Goal: Information Seeking & Learning: Learn about a topic

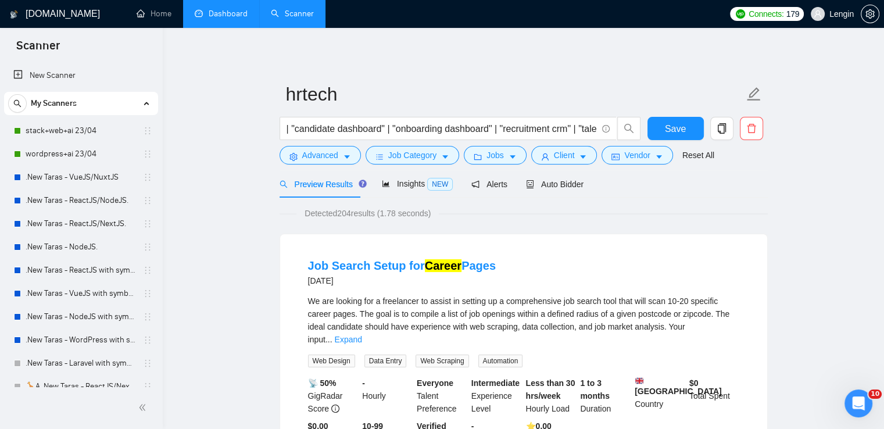
click at [234, 17] on link "Dashboard" at bounding box center [221, 14] width 53 height 10
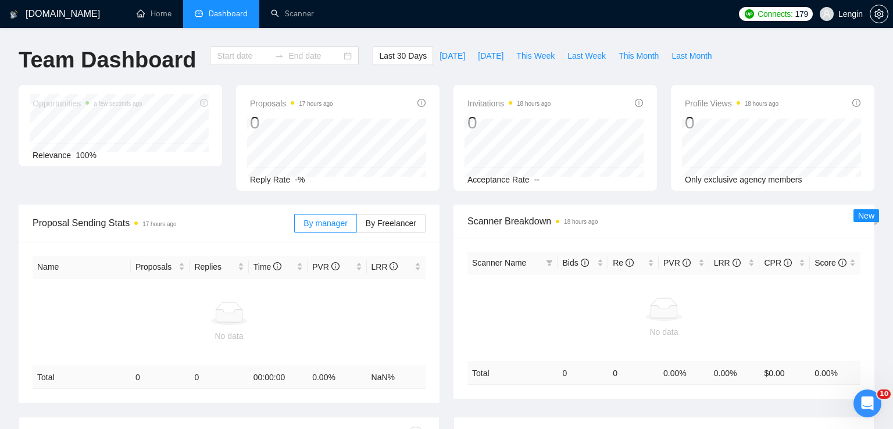
type input "[DATE]"
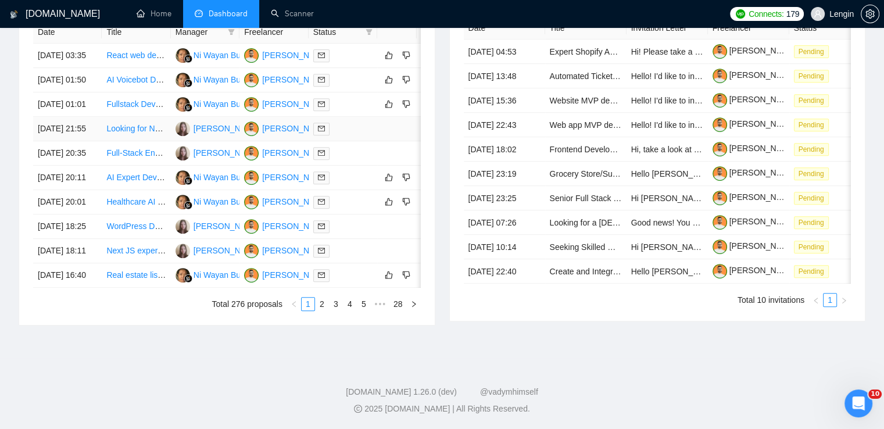
scroll to position [499, 0]
click at [322, 310] on link "2" at bounding box center [322, 304] width 13 height 13
click at [334, 310] on link "3" at bounding box center [336, 304] width 13 height 13
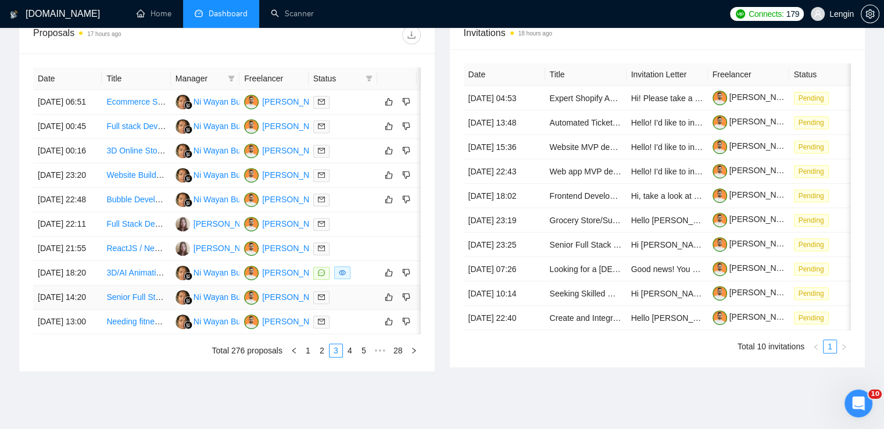
scroll to position [551, 0]
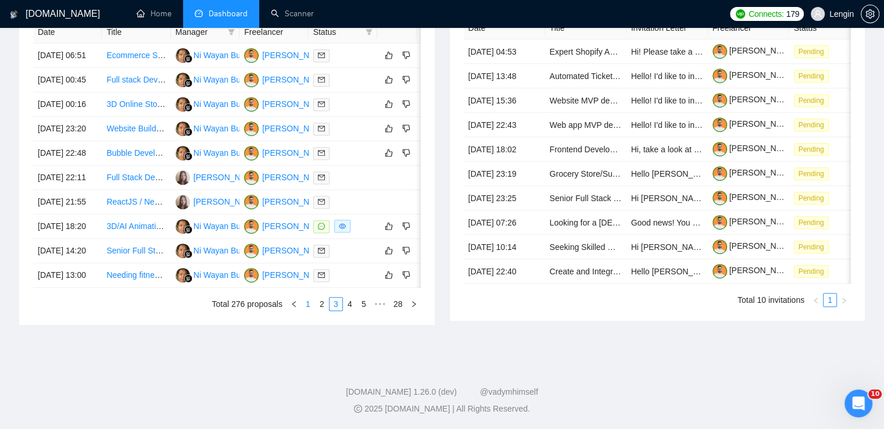
click at [305, 310] on link "1" at bounding box center [308, 304] width 13 height 13
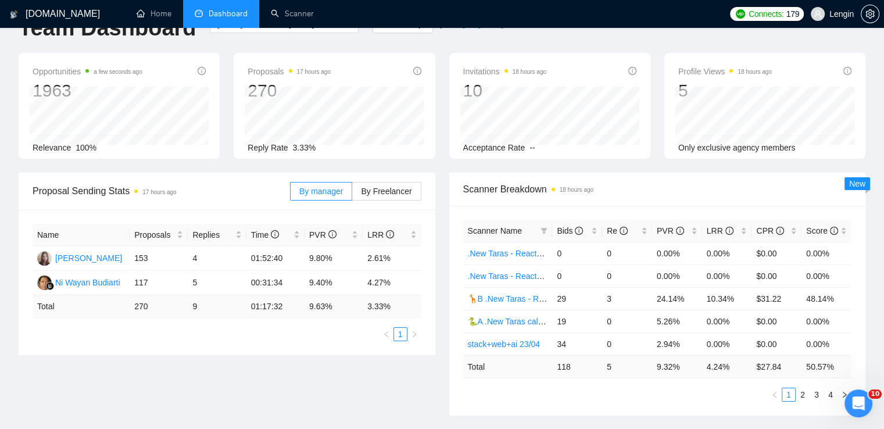
scroll to position [0, 0]
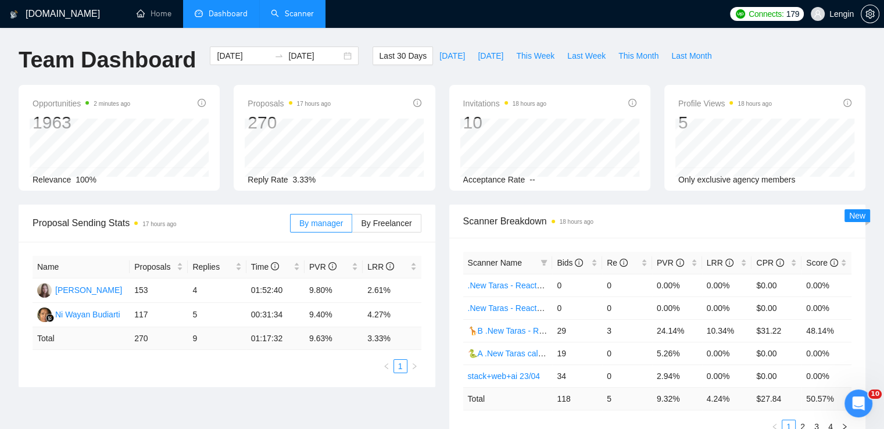
click at [312, 15] on link "Scanner" at bounding box center [292, 14] width 43 height 10
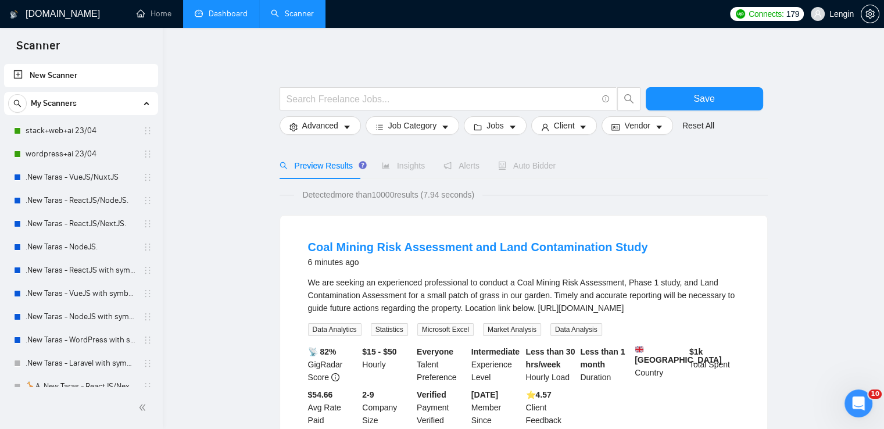
click at [220, 12] on link "Dashboard" at bounding box center [221, 14] width 53 height 10
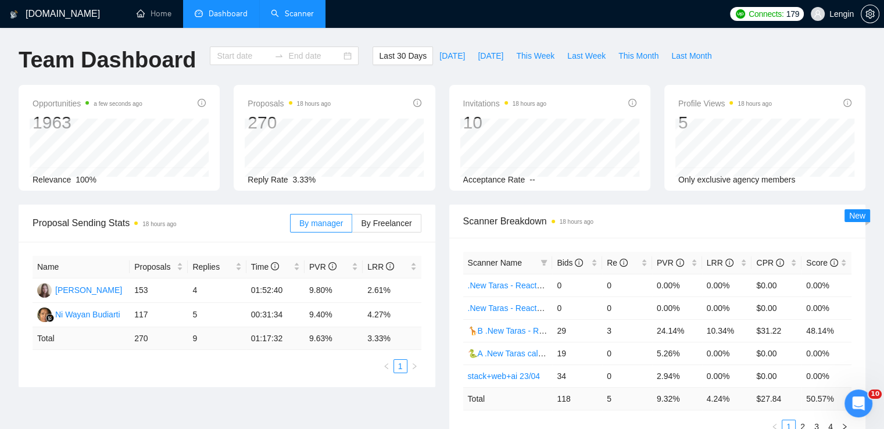
type input "[DATE]"
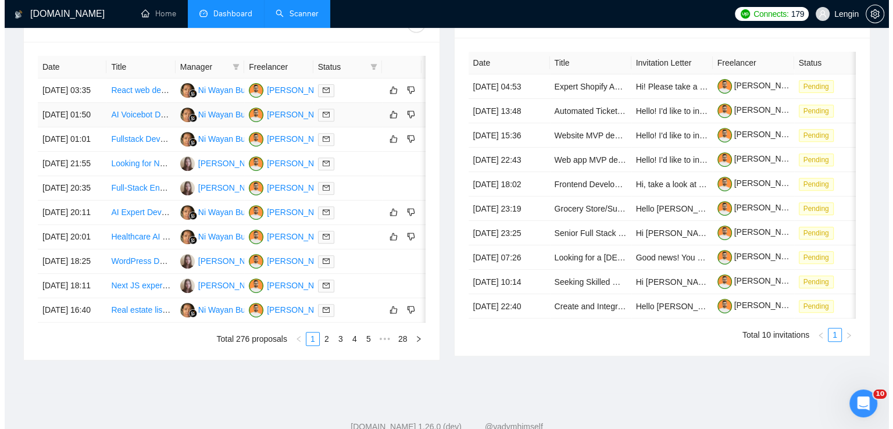
scroll to position [458, 0]
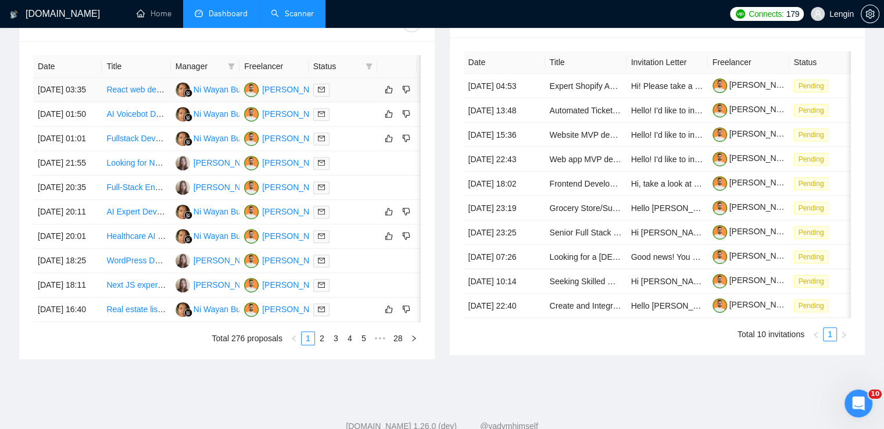
click at [133, 102] on td "React web developer for responsive site" at bounding box center [136, 90] width 69 height 24
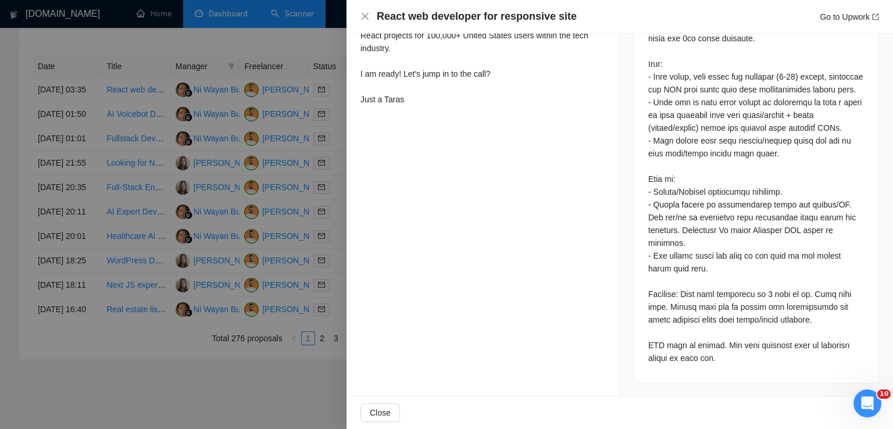
scroll to position [0, 0]
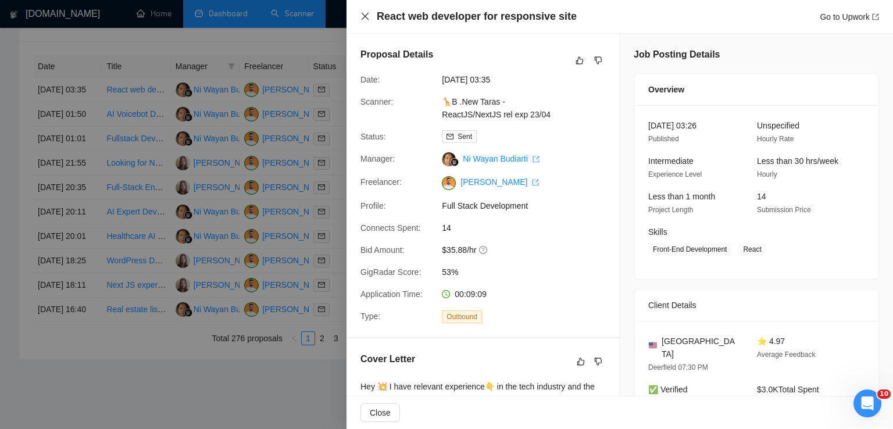
click at [363, 21] on icon "close" at bounding box center [364, 16] width 9 height 9
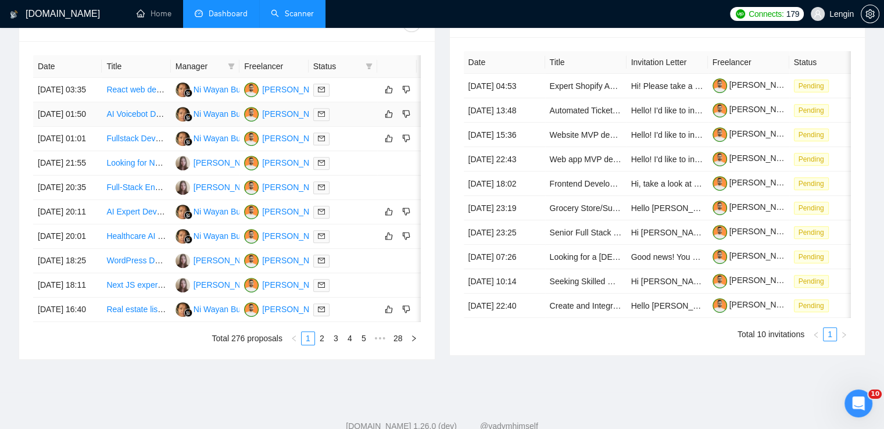
click at [128, 127] on td "AI Voicebot Development and API Integration" at bounding box center [136, 114] width 69 height 24
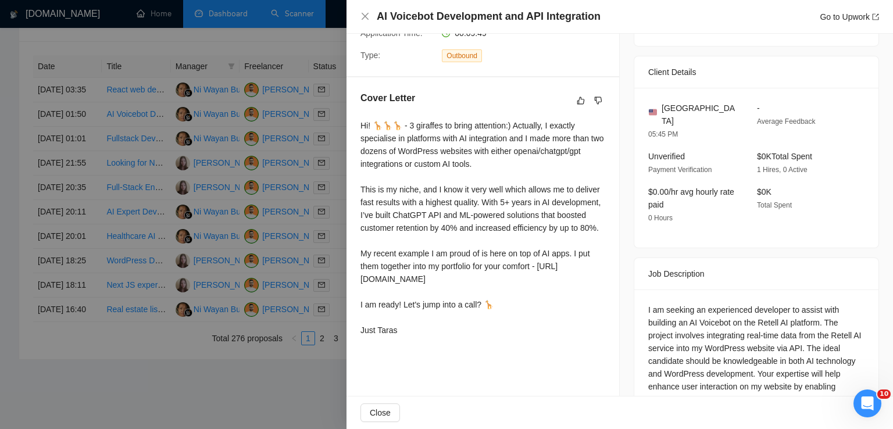
scroll to position [240, 0]
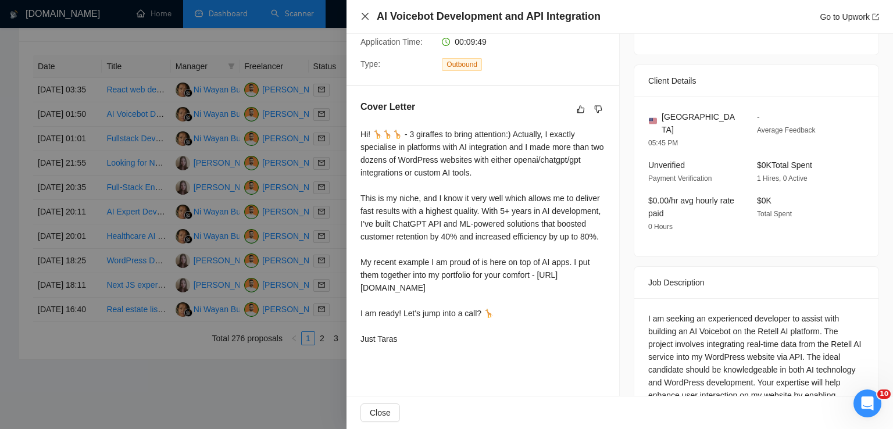
click at [364, 15] on icon "close" at bounding box center [365, 16] width 7 height 7
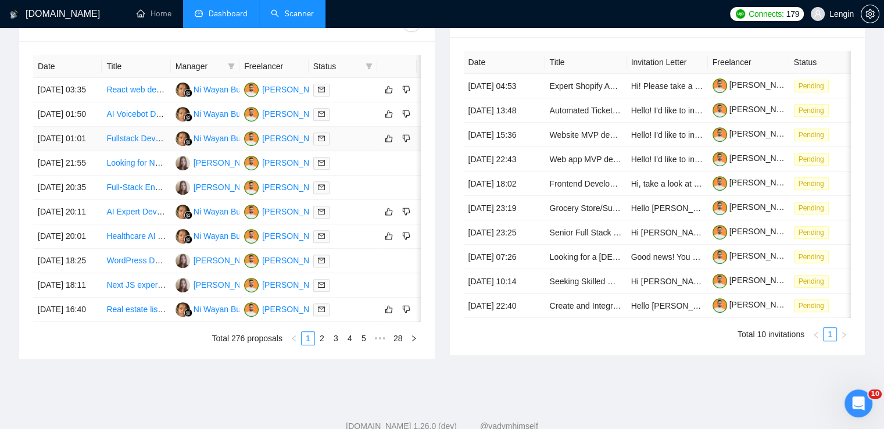
click at [141, 151] on td "Fullstack Developer Needed for Next.js and Supabase Project" at bounding box center [136, 139] width 69 height 24
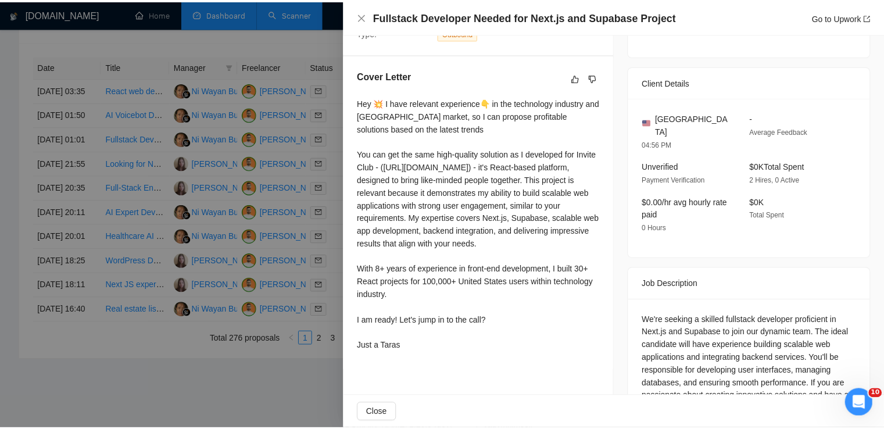
scroll to position [309, 0]
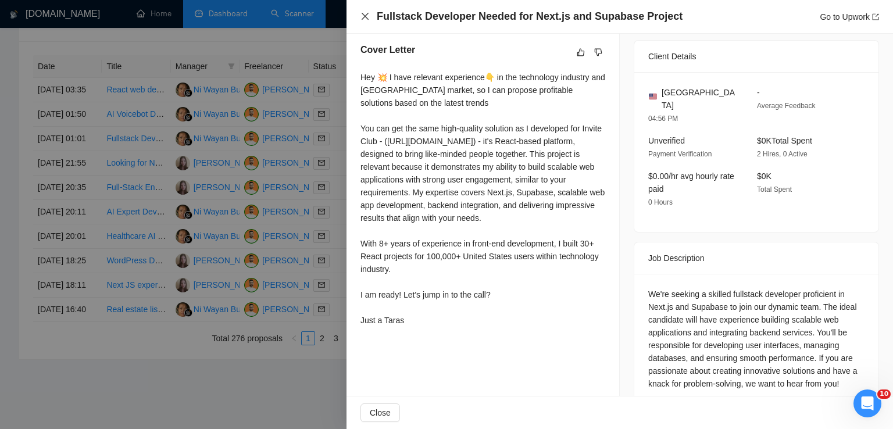
click at [365, 17] on icon "close" at bounding box center [365, 16] width 7 height 7
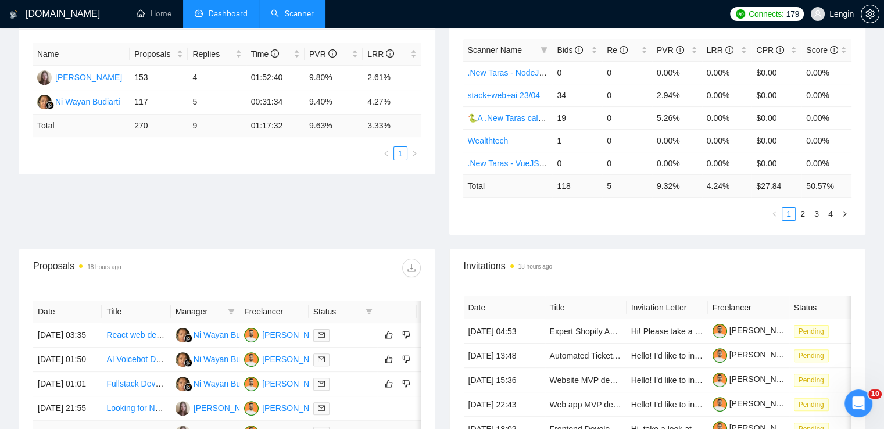
scroll to position [0, 0]
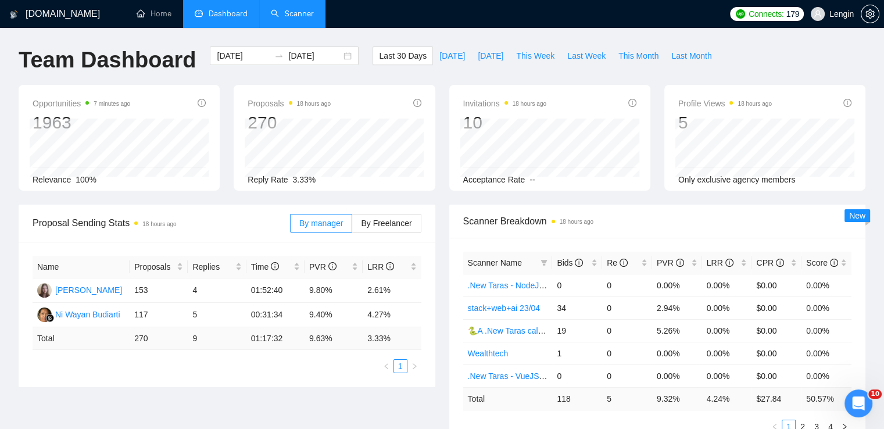
click at [302, 9] on link "Scanner" at bounding box center [292, 14] width 43 height 10
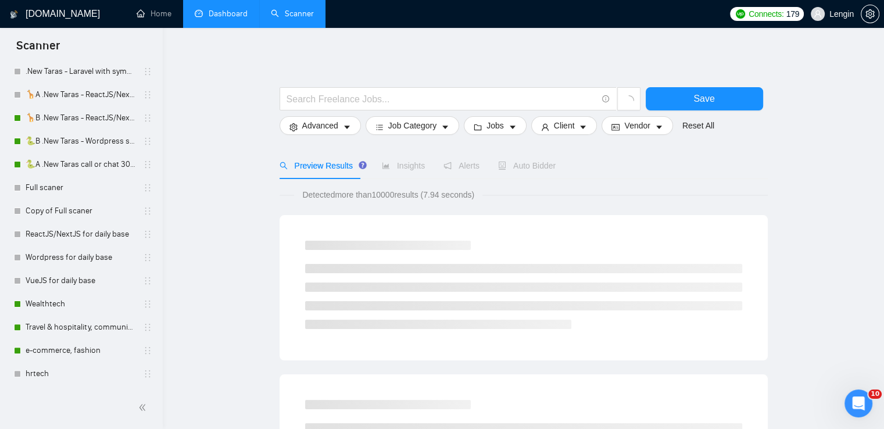
scroll to position [453, 0]
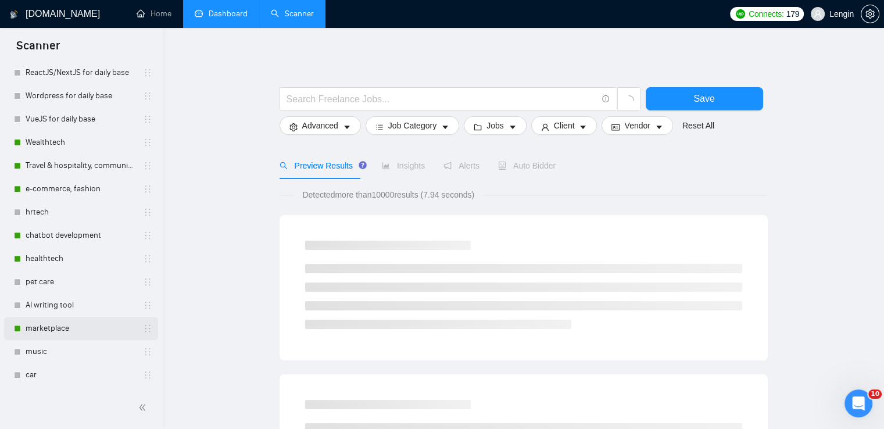
click at [58, 331] on link "marketplace" at bounding box center [81, 328] width 110 height 23
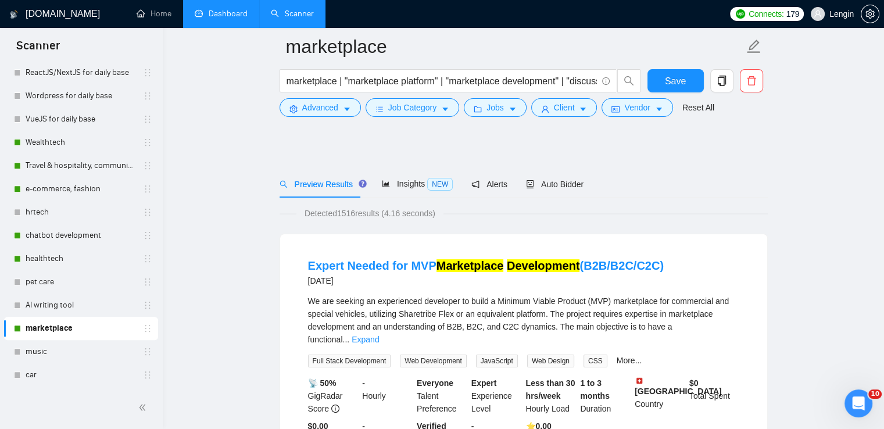
scroll to position [177, 0]
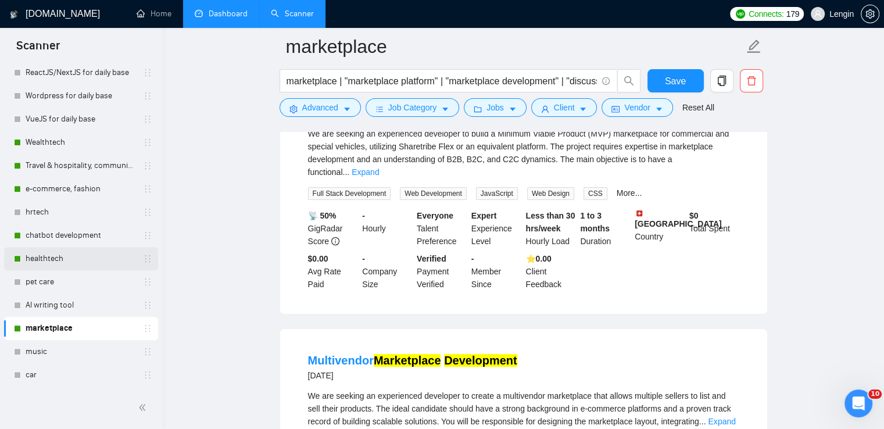
click at [65, 266] on link "healthtech" at bounding box center [81, 258] width 110 height 23
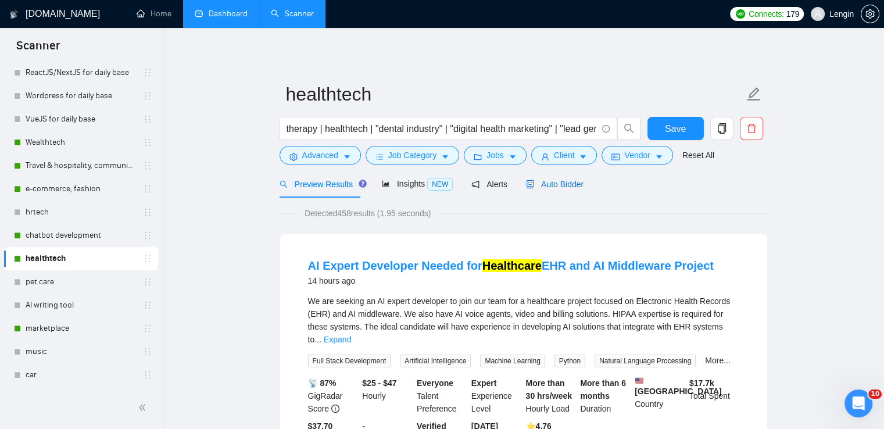
click at [547, 189] on span "Auto Bidder" at bounding box center [555, 184] width 58 height 9
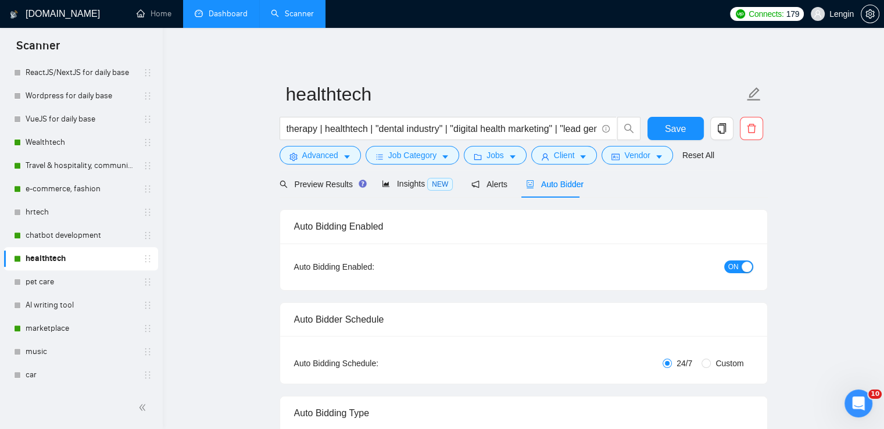
radio input "false"
radio input "true"
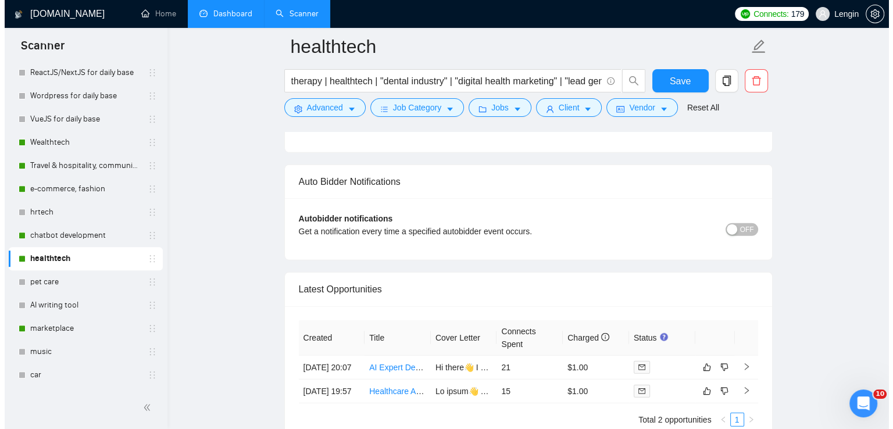
scroll to position [3023, 0]
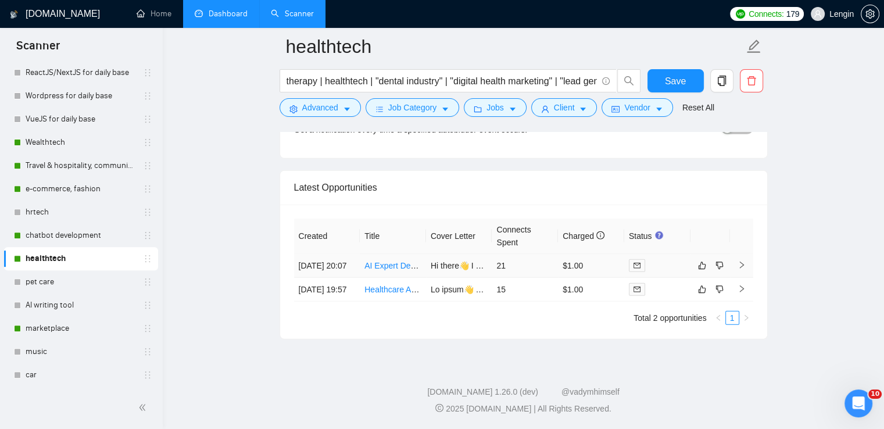
click at [396, 261] on td "AI Expert Developer Needed for Healthcare EHR and AI Middleware Project" at bounding box center [393, 266] width 66 height 24
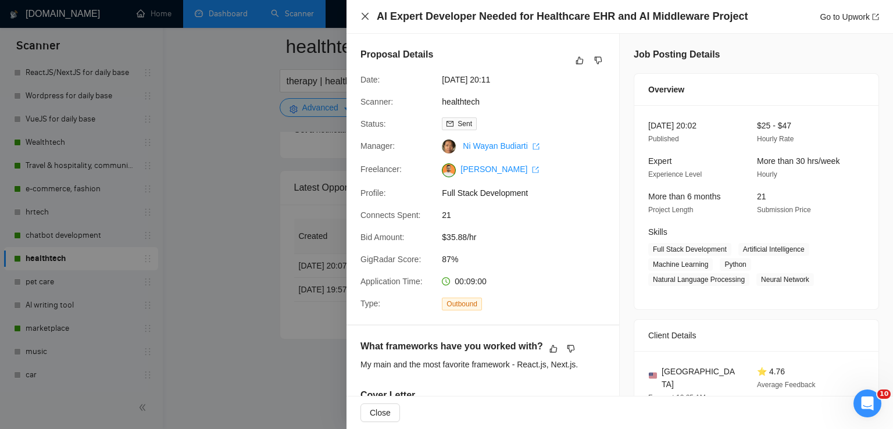
click at [365, 15] on icon "close" at bounding box center [364, 16] width 9 height 9
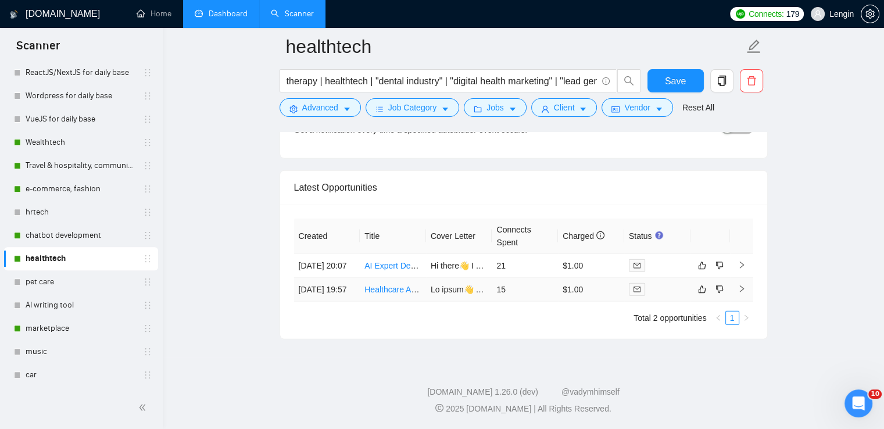
click at [392, 294] on td "Healthcare AI & Telemedicine Application Development" at bounding box center [393, 290] width 66 height 24
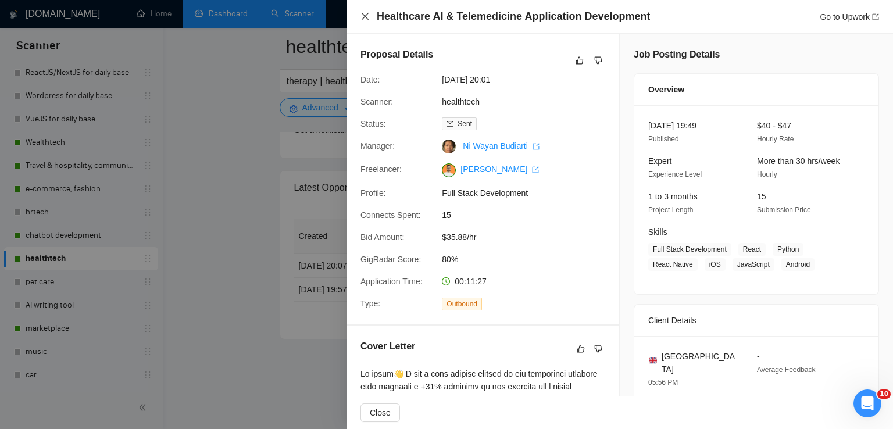
click at [365, 18] on icon "close" at bounding box center [364, 16] width 9 height 9
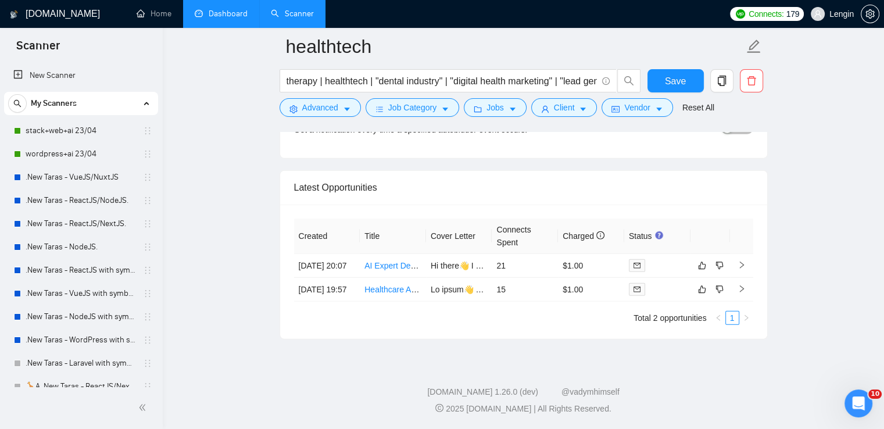
click at [244, 9] on link "Dashboard" at bounding box center [221, 14] width 53 height 10
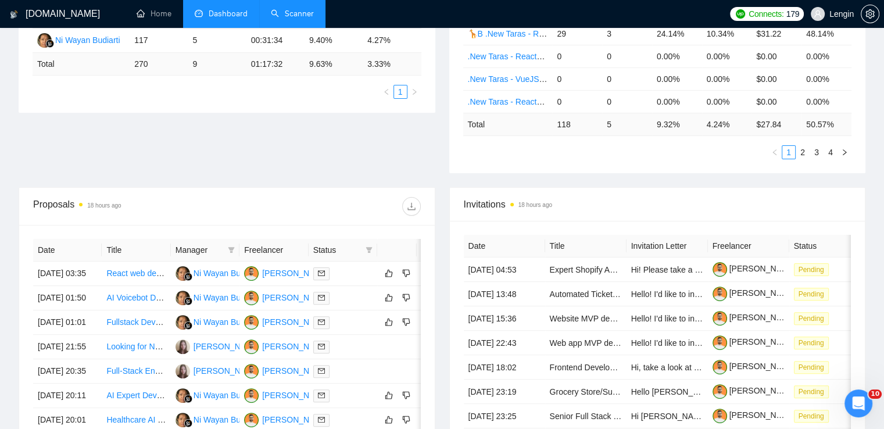
scroll to position [553, 0]
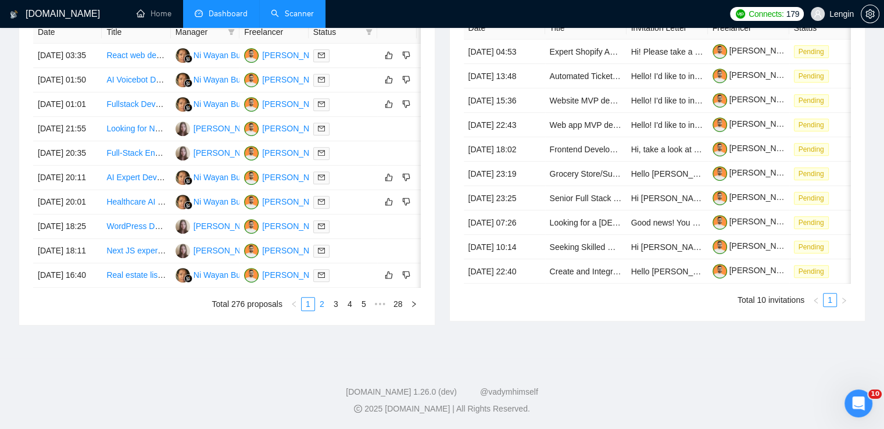
click at [321, 310] on link "2" at bounding box center [322, 304] width 13 height 13
click at [313, 310] on link "1" at bounding box center [308, 304] width 13 height 13
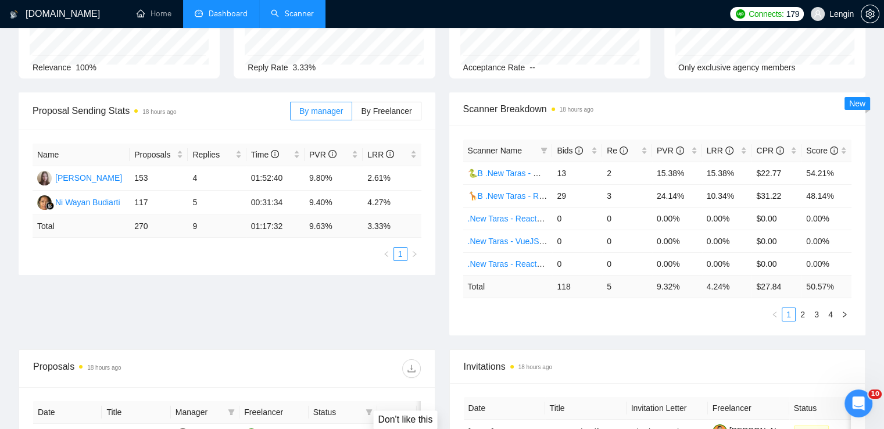
scroll to position [95, 0]
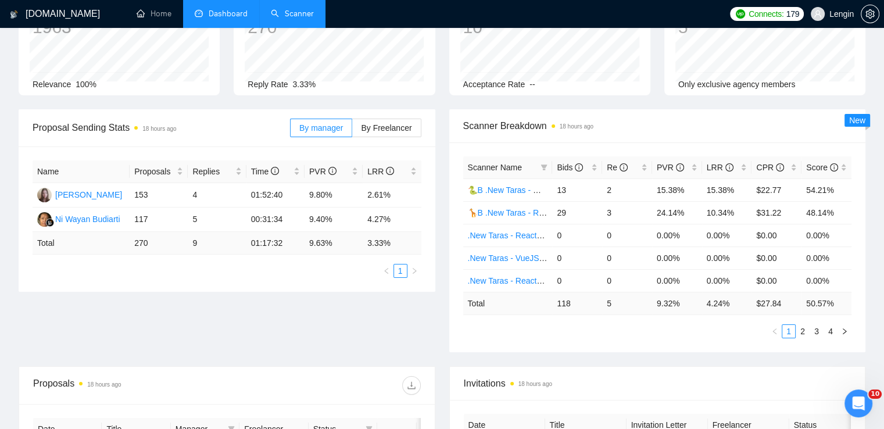
click at [288, 9] on link "Scanner" at bounding box center [292, 14] width 43 height 10
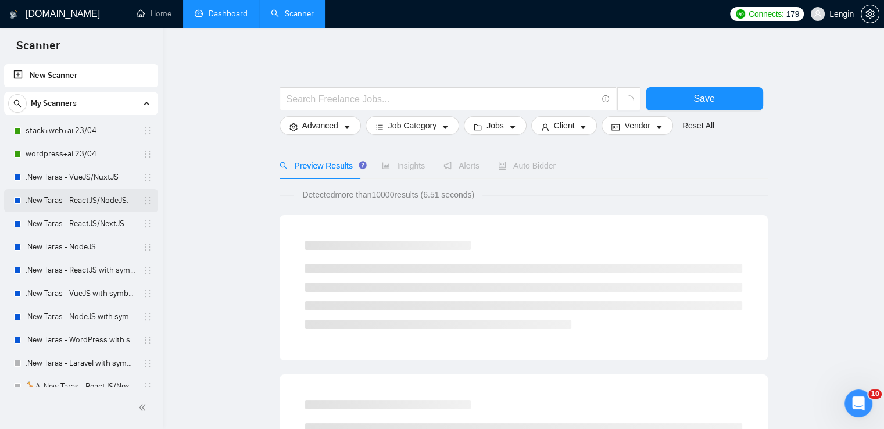
click at [84, 204] on link ".New Taras - ReactJS/NodeJS." at bounding box center [81, 200] width 110 height 23
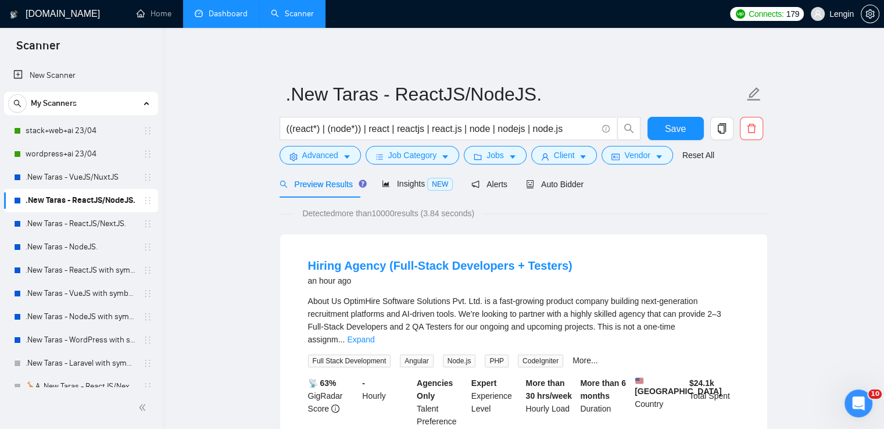
click at [233, 9] on link "Dashboard" at bounding box center [221, 14] width 53 height 10
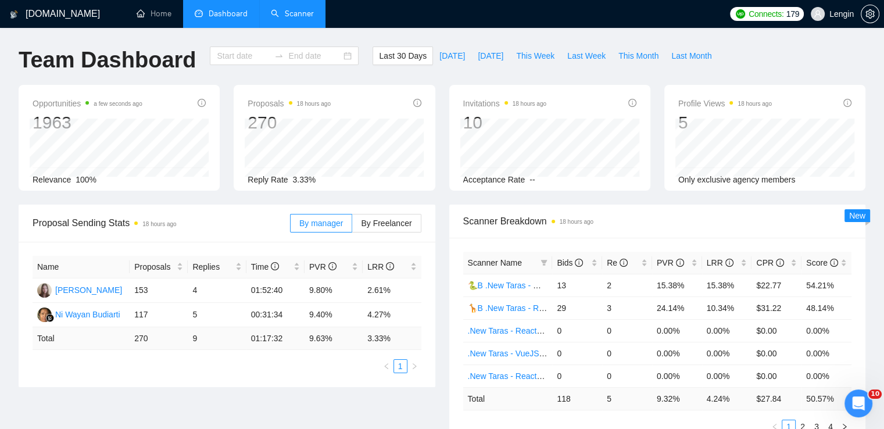
type input "[DATE]"
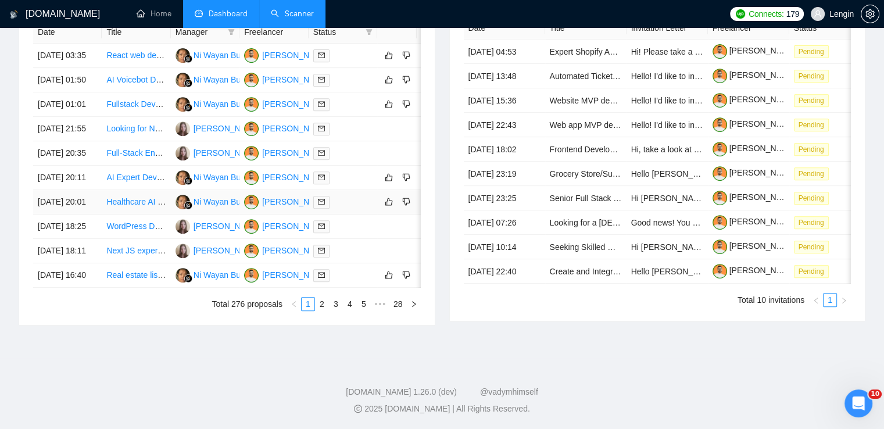
scroll to position [560, 0]
click at [321, 310] on link "2" at bounding box center [322, 304] width 13 height 13
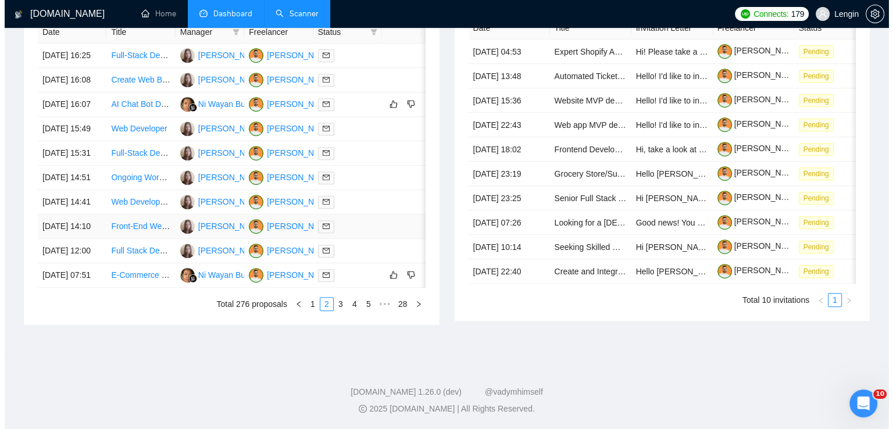
scroll to position [533, 0]
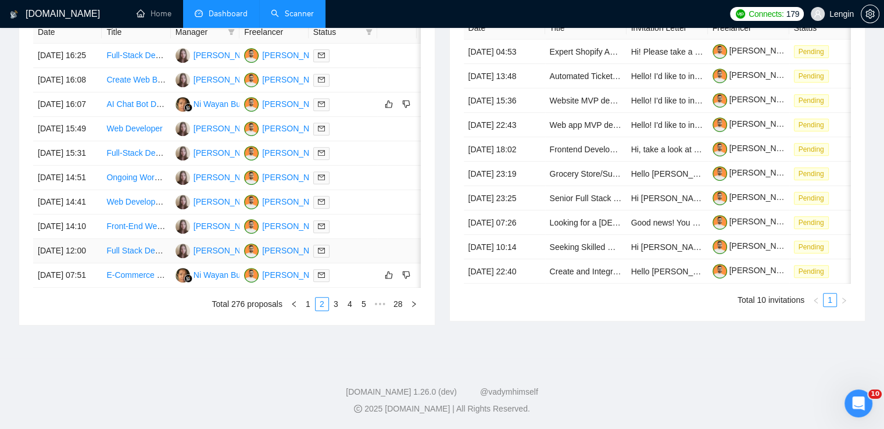
click at [127, 263] on td "Full Stack Developer" at bounding box center [136, 251] width 69 height 24
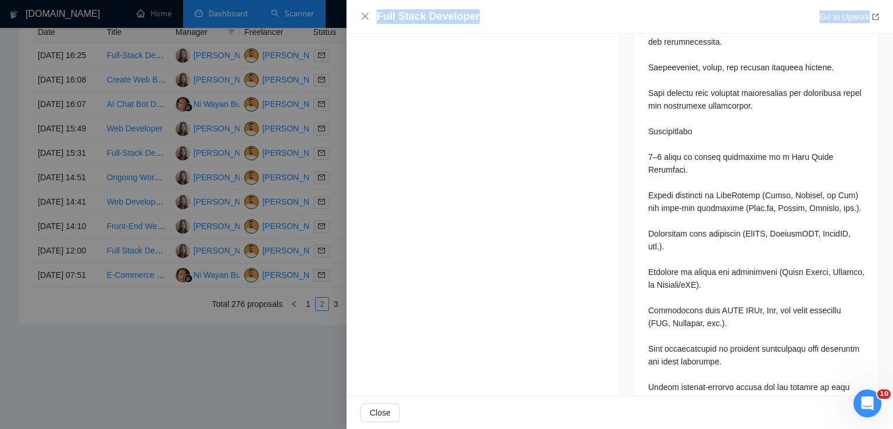
scroll to position [972, 0]
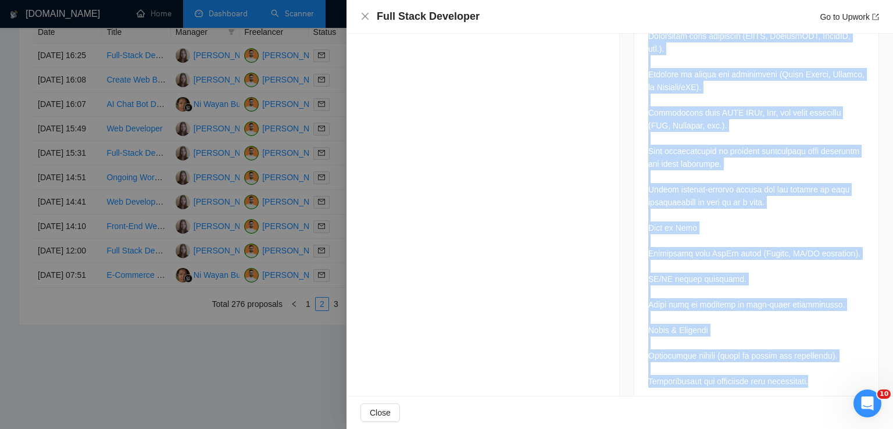
drag, startPoint x: 644, startPoint y: 236, endPoint x: 835, endPoint y: 362, distance: 228.7
copy div "Lo ips dolorsi ame c adipisci eli seddoeius Temp Incid Utlaboree dolo 8–9 magna…"
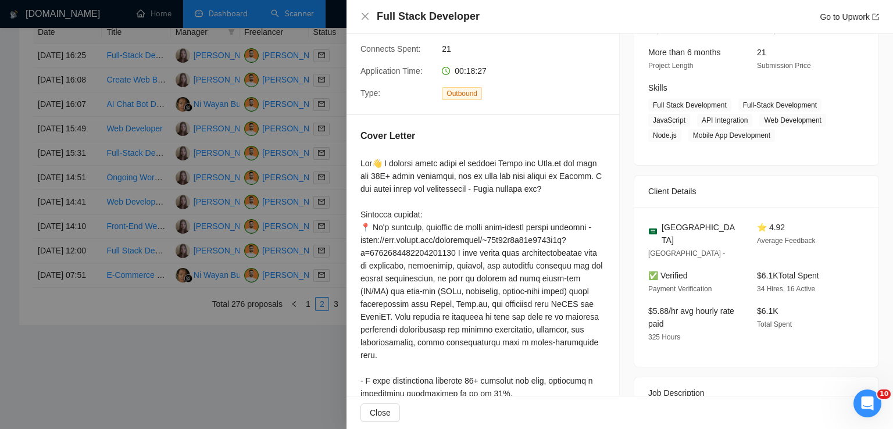
scroll to position [142, 0]
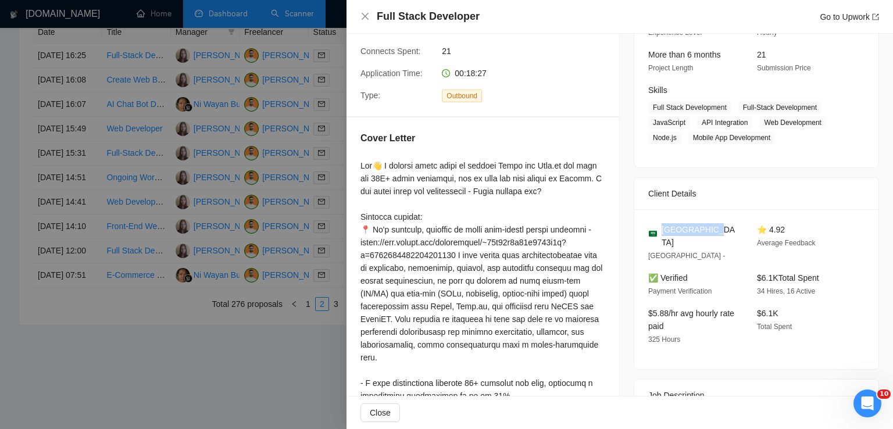
drag, startPoint x: 707, startPoint y: 226, endPoint x: 660, endPoint y: 226, distance: 46.5
click at [660, 226] on div "[GEOGRAPHIC_DATA]" at bounding box center [693, 236] width 90 height 26
copy span "[GEOGRAPHIC_DATA]"
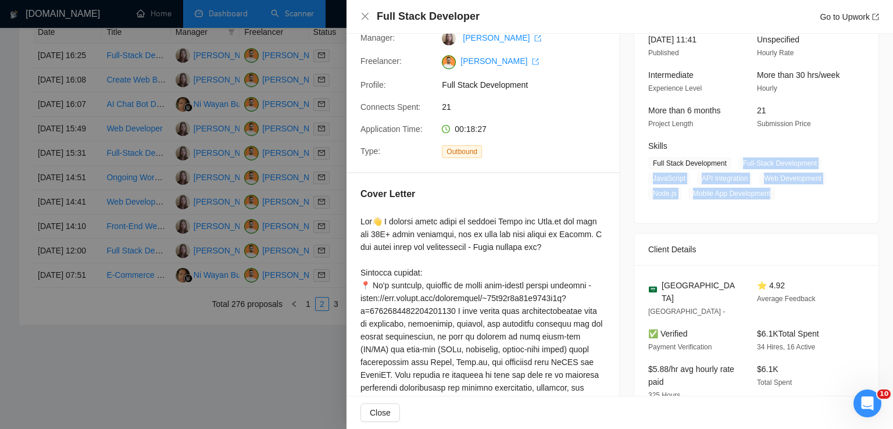
drag, startPoint x: 771, startPoint y: 195, endPoint x: 735, endPoint y: 156, distance: 52.6
click at [735, 156] on div "Skills Full Stack Development Full-Stack Development JavaScript API Integration…" at bounding box center [748, 170] width 208 height 60
copy span "Full-Stack Development JavaScript API Integration Web Development Node.js Mobil…"
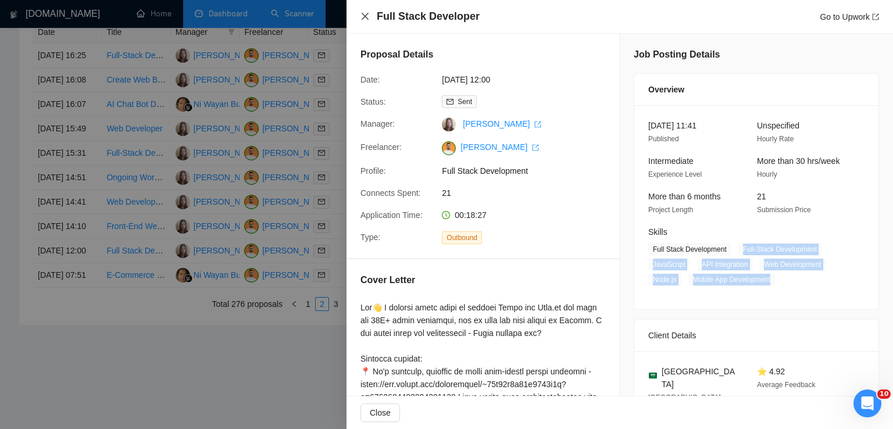
click at [367, 19] on icon "close" at bounding box center [364, 16] width 9 height 9
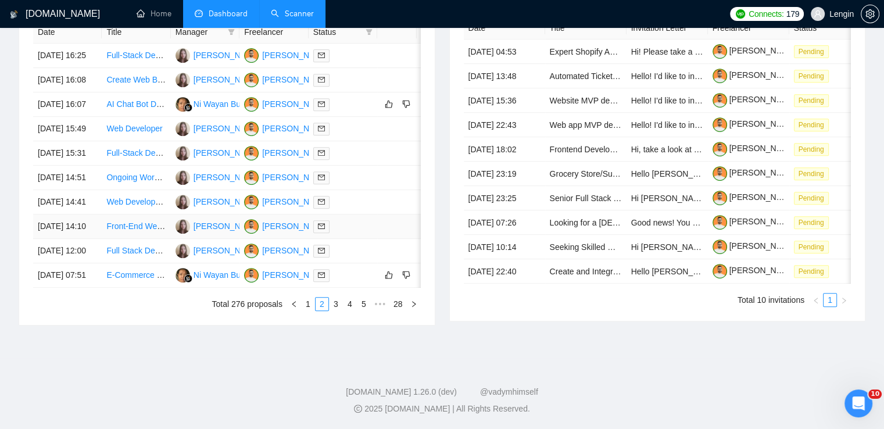
click at [154, 239] on td "Front-End Web Developer for Healthcare Agency (20-30 hours per week)" at bounding box center [136, 227] width 69 height 24
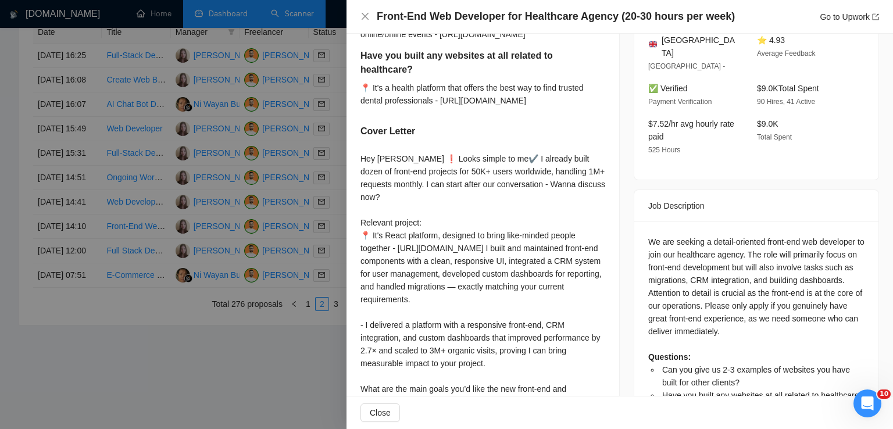
scroll to position [450, 0]
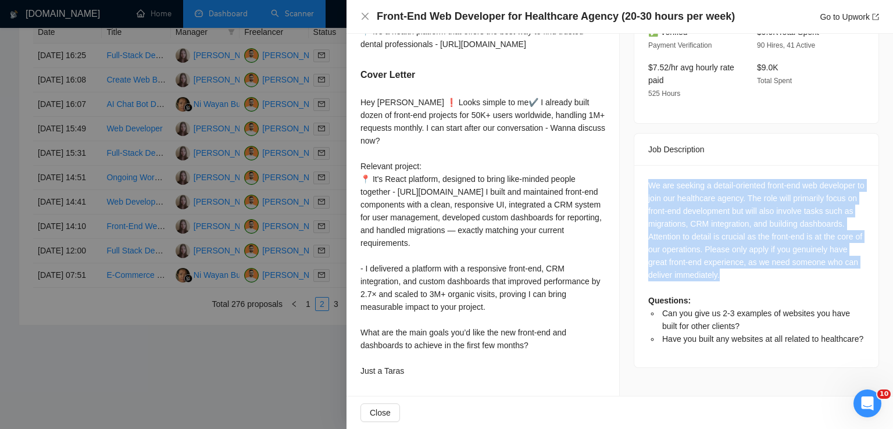
drag, startPoint x: 721, startPoint y: 182, endPoint x: 630, endPoint y: 91, distance: 128.7
click at [634, 165] on div "We are seeking a detail-oriented front-end web developer to join our healthcare…" at bounding box center [756, 266] width 244 height 202
copy div "We are seeking a detail-oriented front-end web developer to join our healthcare…"
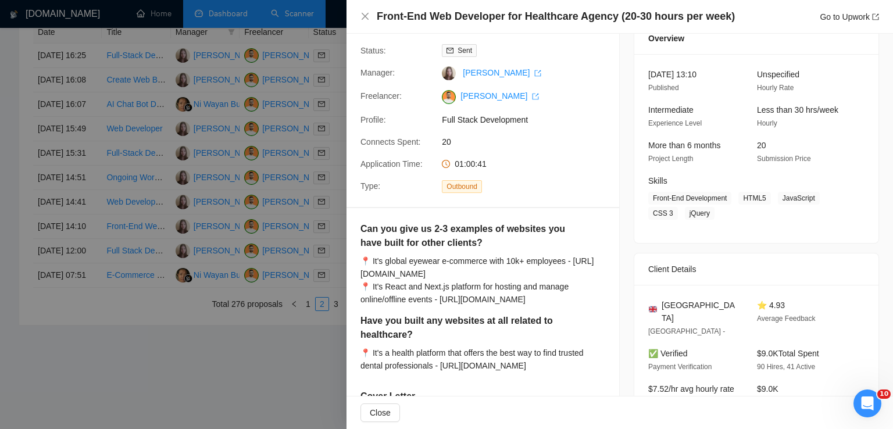
scroll to position [51, 0]
drag, startPoint x: 717, startPoint y: 306, endPoint x: 659, endPoint y: 299, distance: 58.0
click at [662, 299] on span "[GEOGRAPHIC_DATA]" at bounding box center [700, 312] width 77 height 26
copy span "[GEOGRAPHIC_DATA]"
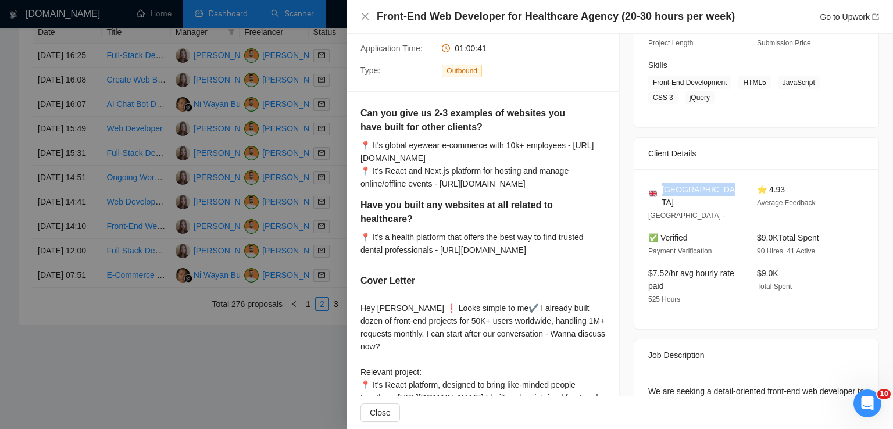
scroll to position [172, 0]
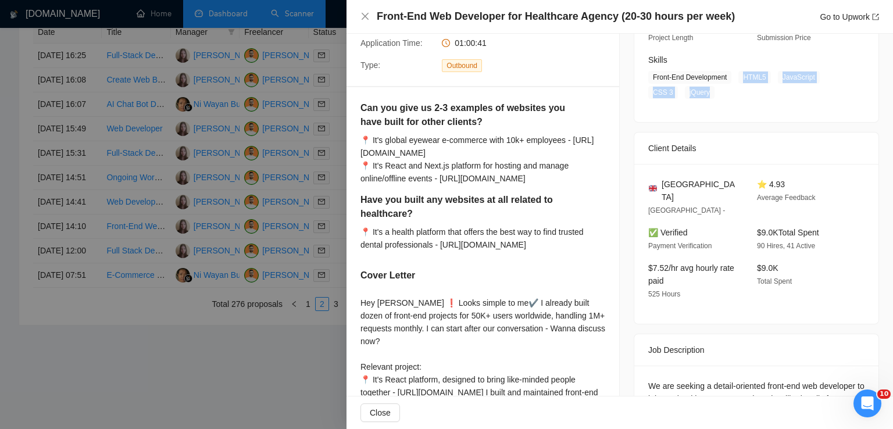
drag, startPoint x: 740, startPoint y: 75, endPoint x: 700, endPoint y: 96, distance: 44.7
click at [700, 96] on span "Front-End Development HTML5 JavaScript CSS 3 jQuery" at bounding box center [747, 85] width 199 height 28
copy span "HTML5 JavaScript CSS 3 jQuer"
click at [365, 19] on icon "close" at bounding box center [364, 16] width 9 height 9
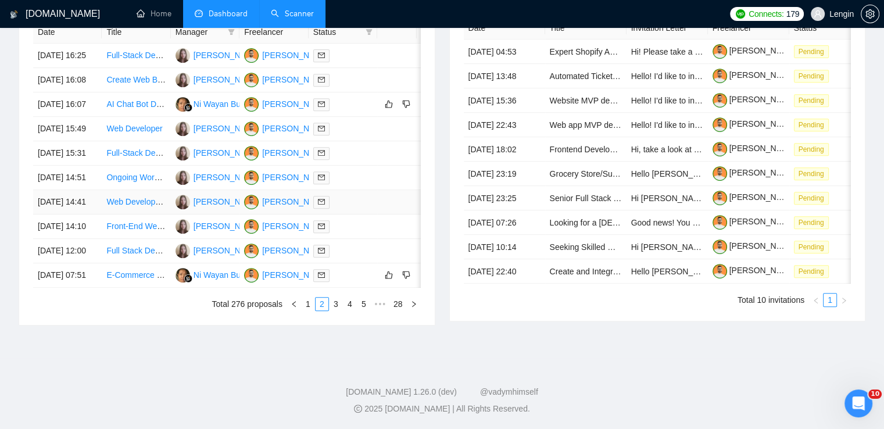
click at [144, 215] on td "Web Developer for Website Maintenance" at bounding box center [136, 202] width 69 height 24
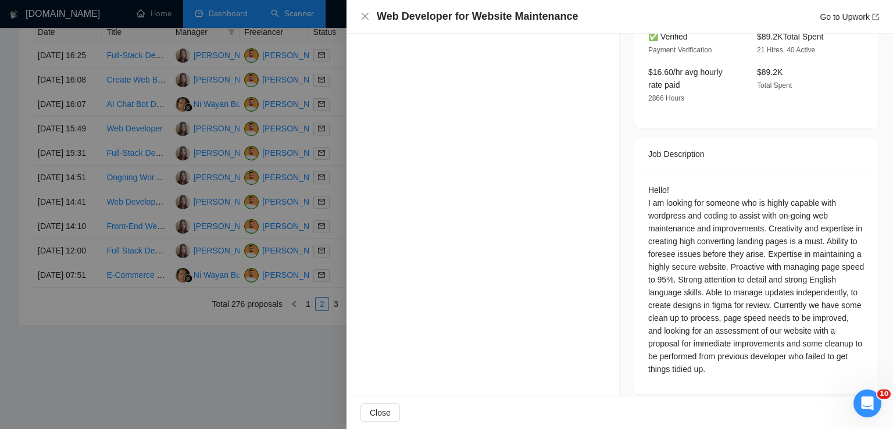
scroll to position [429, 0]
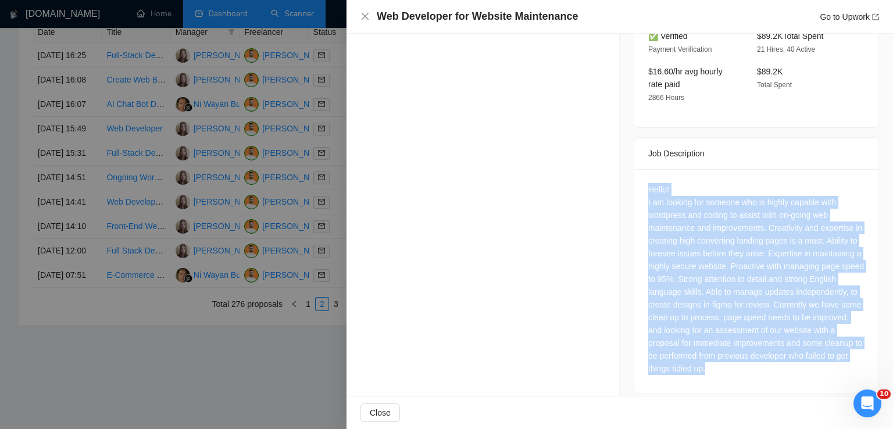
drag, startPoint x: 807, startPoint y: 356, endPoint x: 626, endPoint y: 180, distance: 252.5
click at [626, 180] on div "Job Posting Details Overview [DATE] 14:35 Published Unspecified Hourly Rate Exp…" at bounding box center [756, 6] width 273 height 803
copy div "Hello! I am looking for someone who is highly capable with wordpress and coding…"
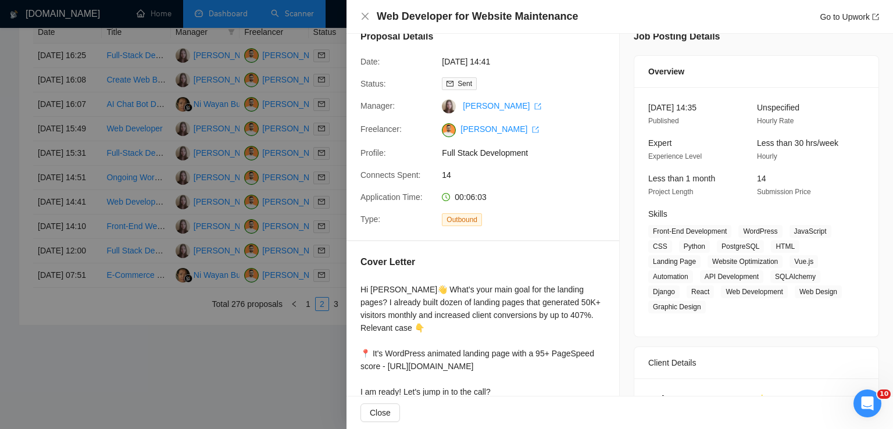
scroll to position [161, 0]
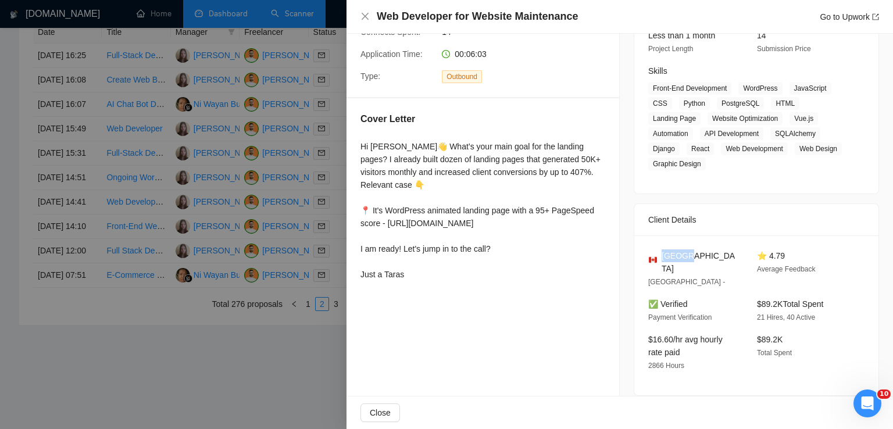
drag, startPoint x: 690, startPoint y: 256, endPoint x: 659, endPoint y: 256, distance: 30.8
click at [659, 256] on div "[GEOGRAPHIC_DATA]" at bounding box center [693, 262] width 90 height 26
copy span "[GEOGRAPHIC_DATA]"
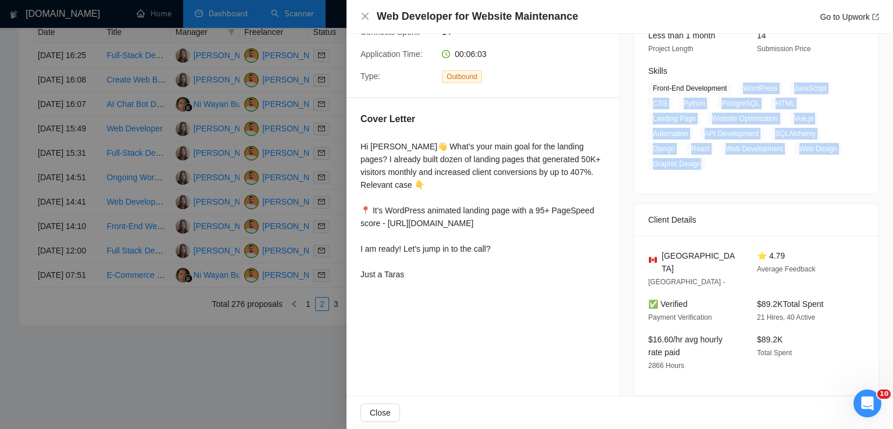
drag, startPoint x: 738, startPoint y: 85, endPoint x: 701, endPoint y: 159, distance: 82.2
click at [701, 159] on span "Front-End Development WordPress JavaScript CSS Python PostgreSQL HTML Landing P…" at bounding box center [747, 126] width 199 height 88
copy span "WordPress JavaScript CSS Python PostgreSQL HTML Landing Page Website Optimizati…"
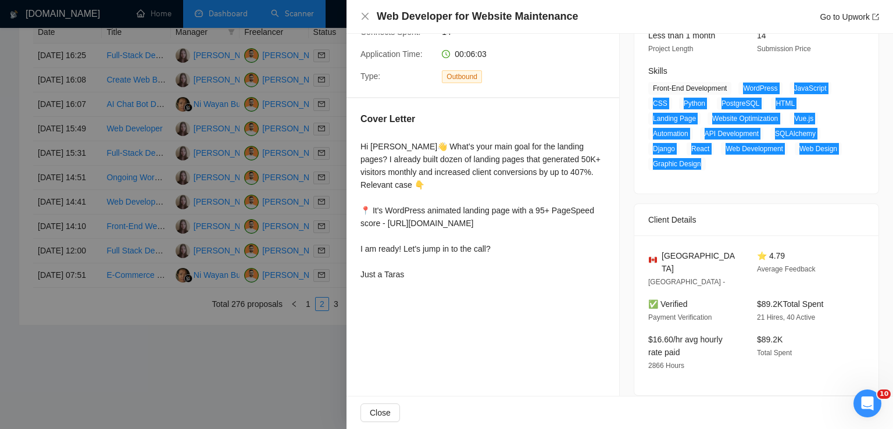
scroll to position [0, 0]
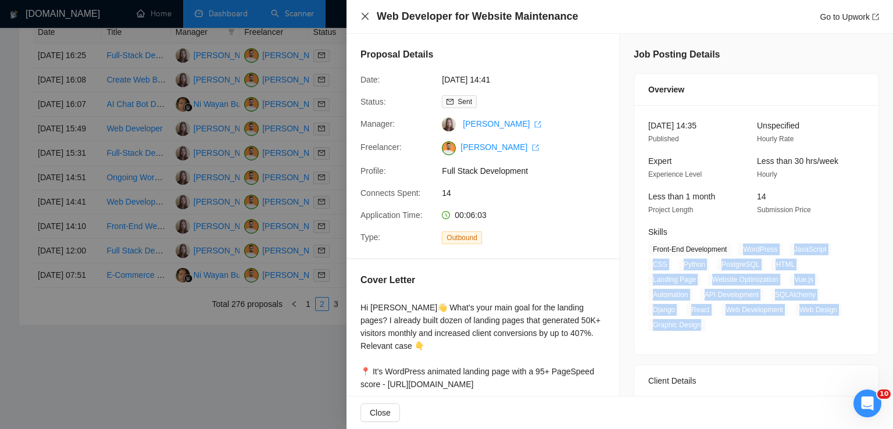
click at [365, 15] on icon "close" at bounding box center [364, 16] width 9 height 9
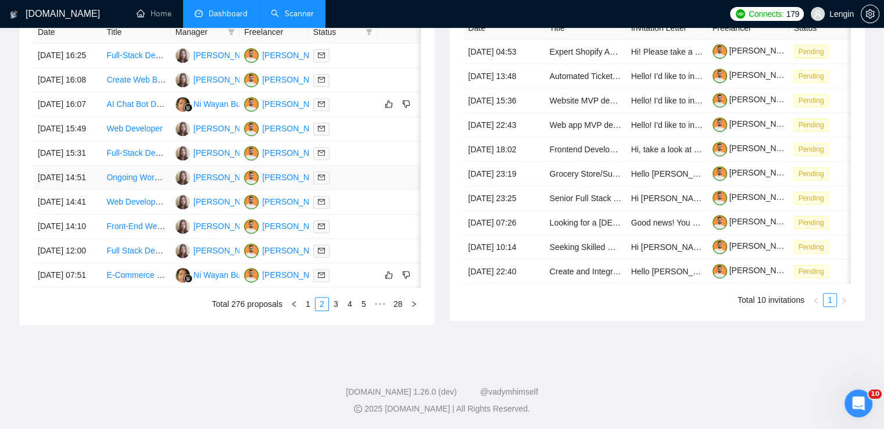
click at [140, 190] on td "Ongoing WordPress Website Support & Development (Agency Only)" at bounding box center [136, 178] width 69 height 24
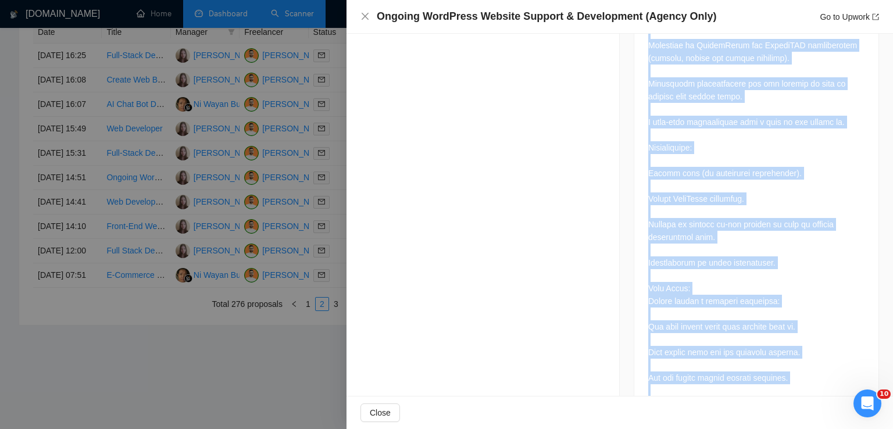
scroll to position [936, 0]
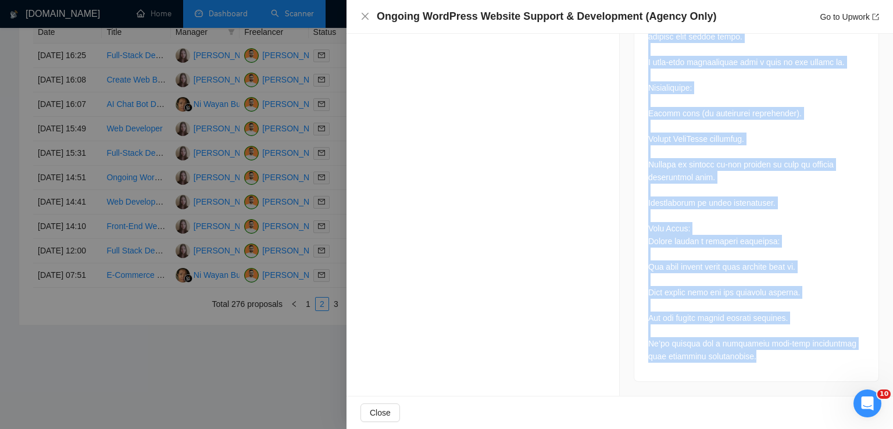
drag, startPoint x: 645, startPoint y: 122, endPoint x: 781, endPoint y: 352, distance: 267.7
click at [781, 352] on div at bounding box center [756, 5] width 216 height 716
copy div "Loremip DoloRsita Consect Adipisc & Elitseddoei (Tempor Inci) Utlaboreetd: Ma a…"
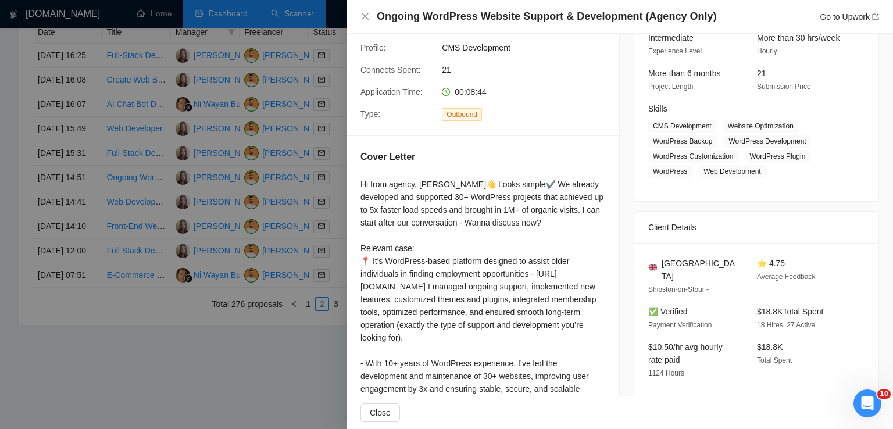
scroll to position [121, 0]
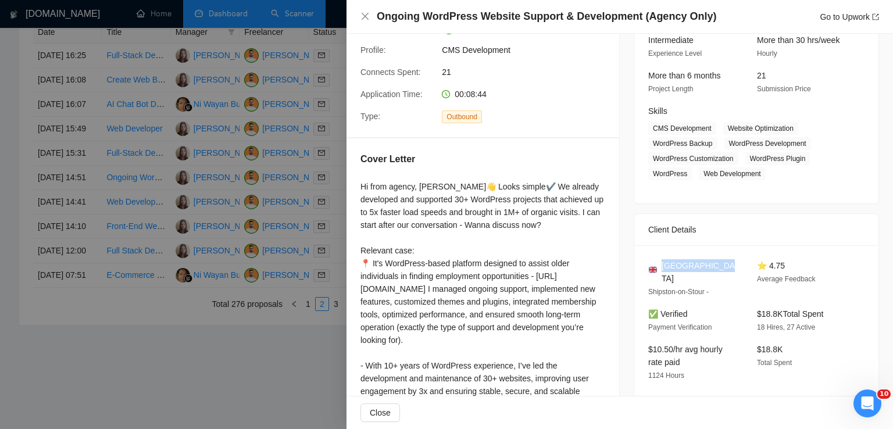
drag, startPoint x: 725, startPoint y: 266, endPoint x: 660, endPoint y: 266, distance: 64.5
click at [660, 266] on div "[GEOGRAPHIC_DATA]" at bounding box center [693, 272] width 90 height 26
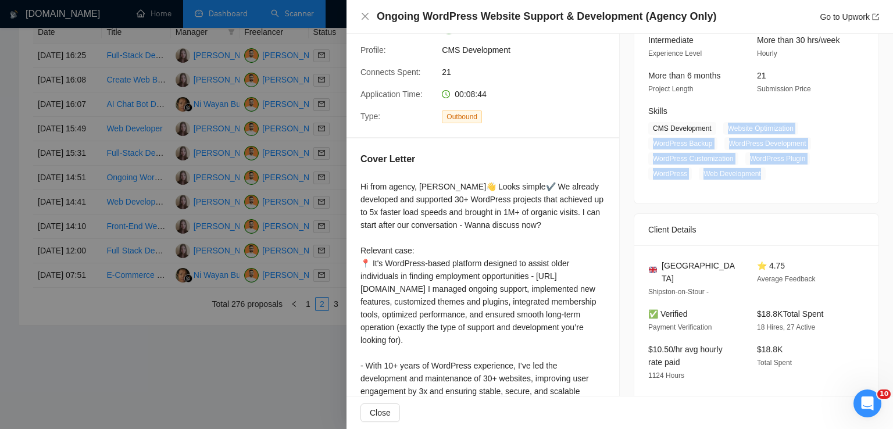
drag, startPoint x: 722, startPoint y: 127, endPoint x: 763, endPoint y: 173, distance: 61.3
click at [763, 173] on span "CMS Development Website Optimization WordPress Backup WordPress Development Wor…" at bounding box center [747, 151] width 199 height 58
